Goal: Information Seeking & Learning: Learn about a topic

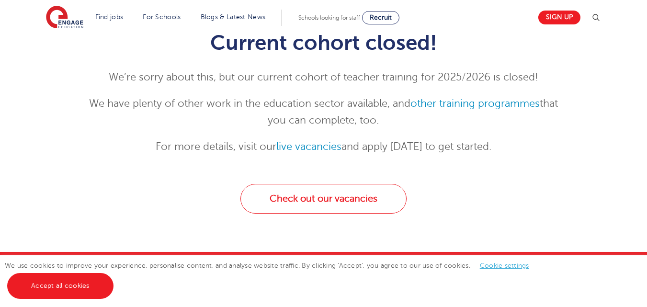
scroll to position [134, 0]
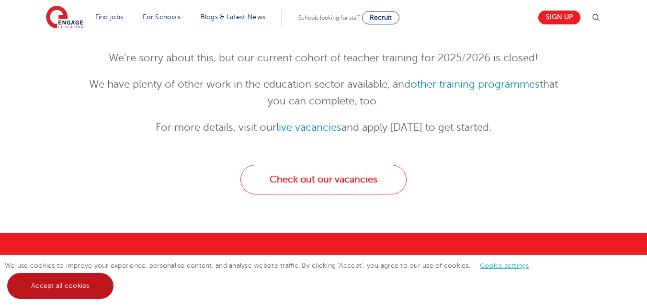
click at [31, 277] on link "Accept all cookies" at bounding box center [60, 286] width 106 height 26
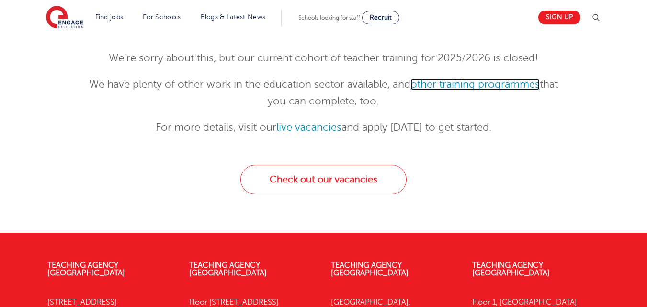
click at [525, 88] on link "other training programmes" at bounding box center [474, 84] width 129 height 11
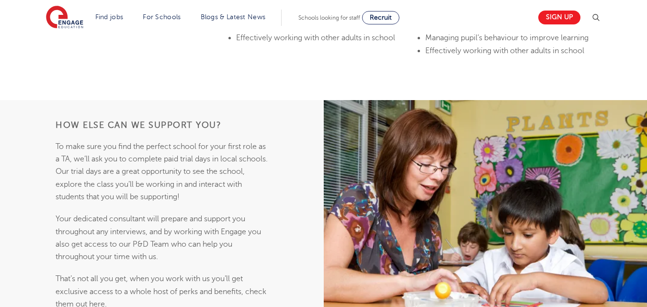
scroll to position [843, 0]
